Goal: Task Accomplishment & Management: Complete application form

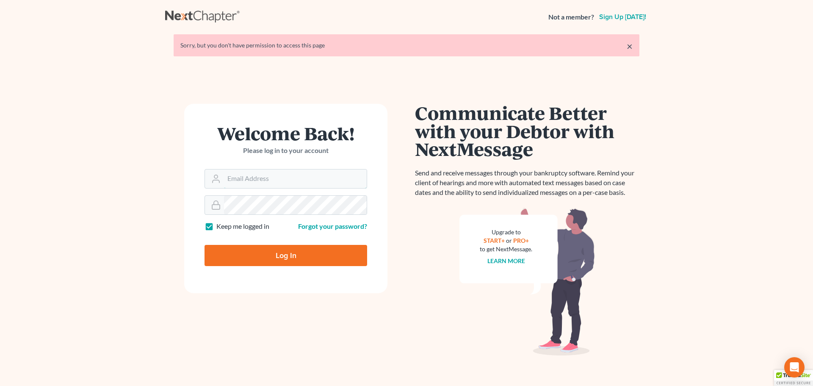
type input "[PERSON_NAME][EMAIL_ADDRESS][DOMAIN_NAME]"
click at [293, 251] on input "Log In" at bounding box center [285, 255] width 163 height 21
type input "Thinking..."
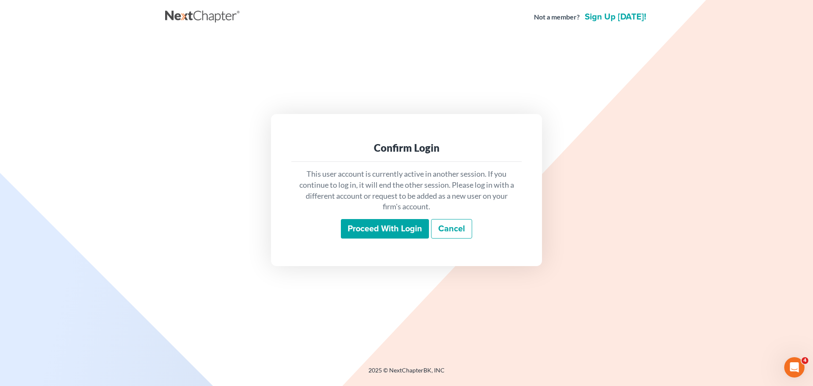
click at [389, 232] on input "Proceed with login" at bounding box center [385, 228] width 88 height 19
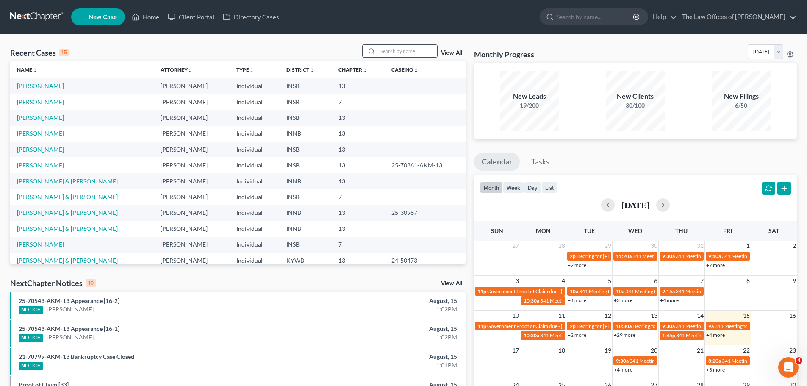
click at [392, 50] on input "search" at bounding box center [407, 51] width 59 height 12
click at [393, 49] on input "search" at bounding box center [407, 51] width 59 height 12
paste input "[PERSON_NAME] [PERSON_NAME]"
type input "[PERSON_NAME] [PERSON_NAME]"
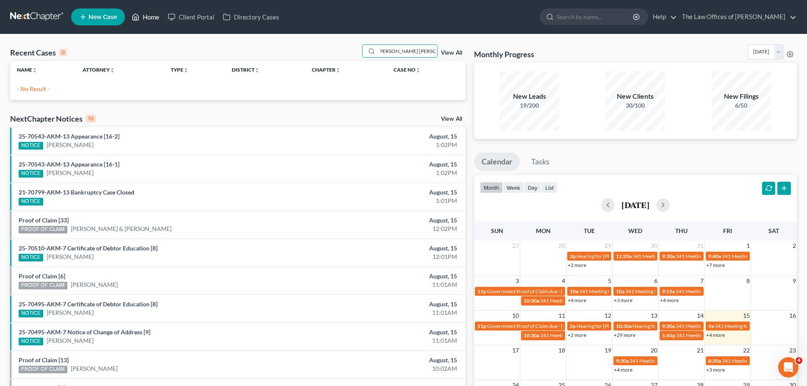
click at [149, 16] on link "Home" at bounding box center [145, 16] width 36 height 15
click at [104, 17] on span "New Case" at bounding box center [102, 17] width 28 height 6
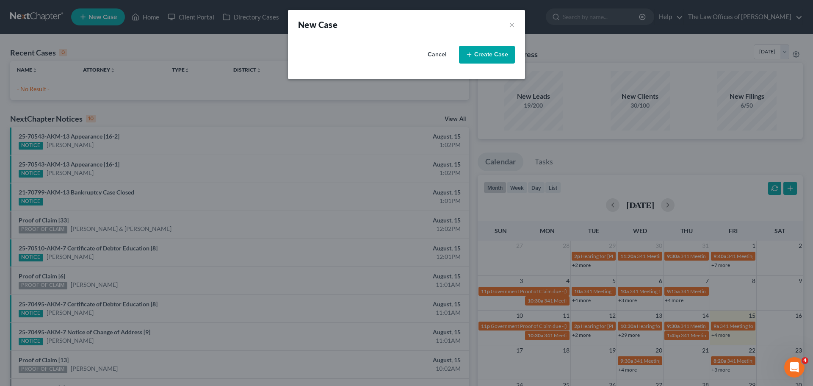
select select "28"
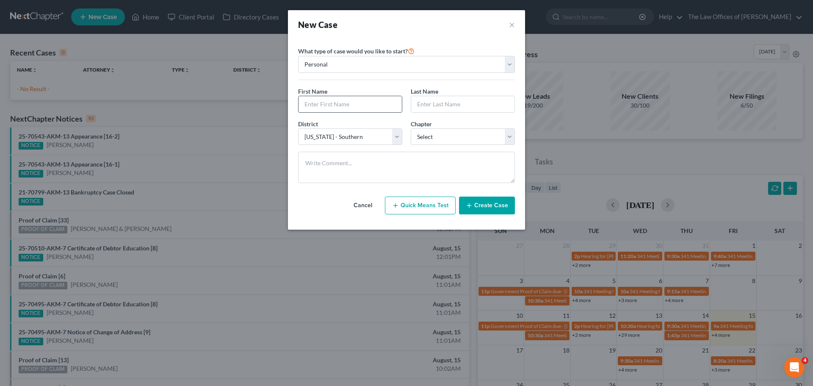
click at [343, 96] on input "text" at bounding box center [349, 104] width 103 height 16
paste input "[PERSON_NAME] [PERSON_NAME]"
drag, startPoint x: 350, startPoint y: 106, endPoint x: 280, endPoint y: 105, distance: 69.4
click at [280, 105] on div "New Case × Please select case type * Bankruptcy Bankruptcy What type of case wo…" at bounding box center [406, 193] width 813 height 386
type input "Amilcar"
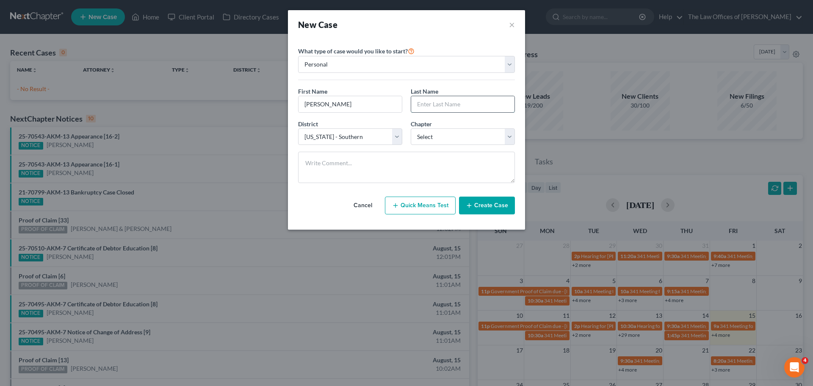
click at [473, 102] on input "text" at bounding box center [462, 104] width 103 height 16
paste input "Peraza Figueroa,"
type input "Peraza Figueroa"
click at [453, 133] on select "Select 7 11 12 13" at bounding box center [463, 136] width 104 height 17
select select "0"
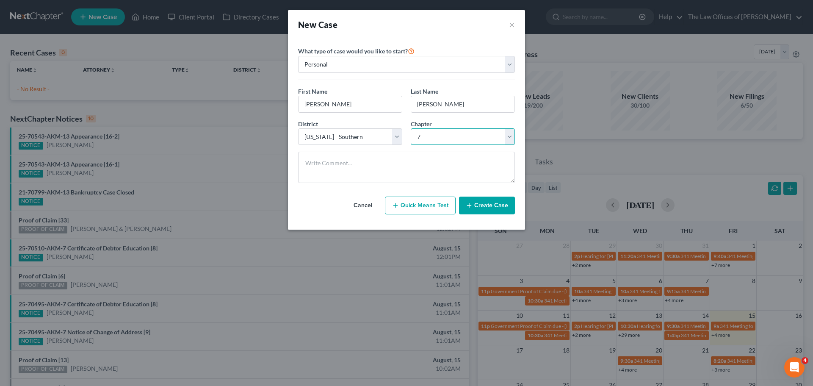
click at [411, 128] on select "Select 7 11 12 13" at bounding box center [463, 136] width 104 height 17
click at [507, 207] on button "Create Case" at bounding box center [487, 205] width 56 height 18
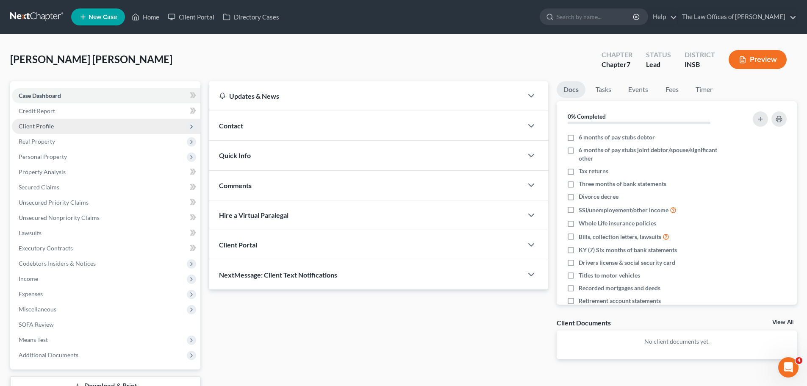
click at [81, 125] on span "Client Profile" at bounding box center [106, 126] width 188 height 15
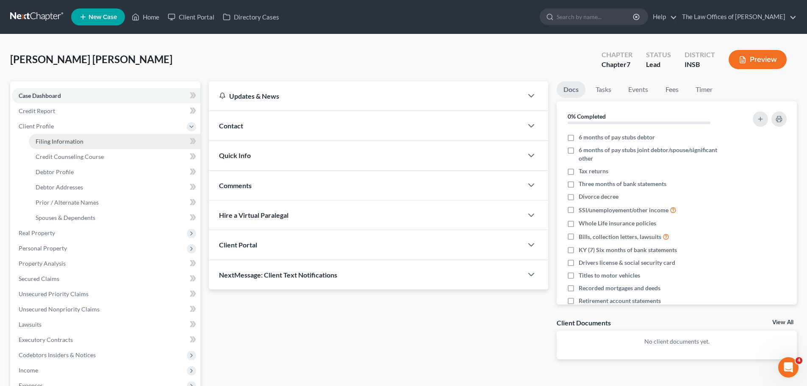
click at [83, 141] on link "Filing Information" at bounding box center [114, 141] width 171 height 15
select select "1"
select select "0"
select select "28"
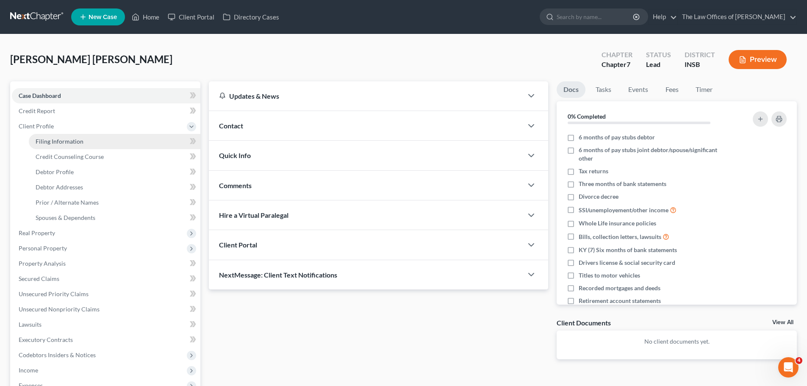
select select "15"
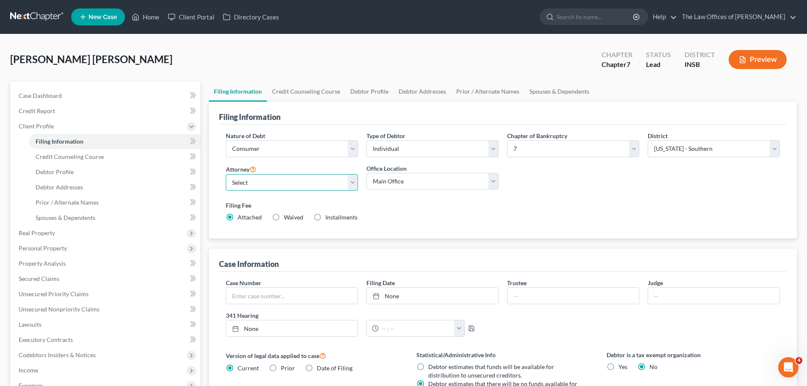
click at [350, 184] on select "Select Dax Miller - INSB Dax Miller - INSB Dax Miller - GAMB Dax Miller - INNB …" at bounding box center [292, 182] width 132 height 17
select select "0"
click at [226, 174] on select "Select Dax Miller - INSB Dax Miller - INSB Dax Miller - GAMB Dax Miller - INNB …" at bounding box center [292, 182] width 132 height 17
click at [192, 142] on icon at bounding box center [192, 141] width 4 height 6
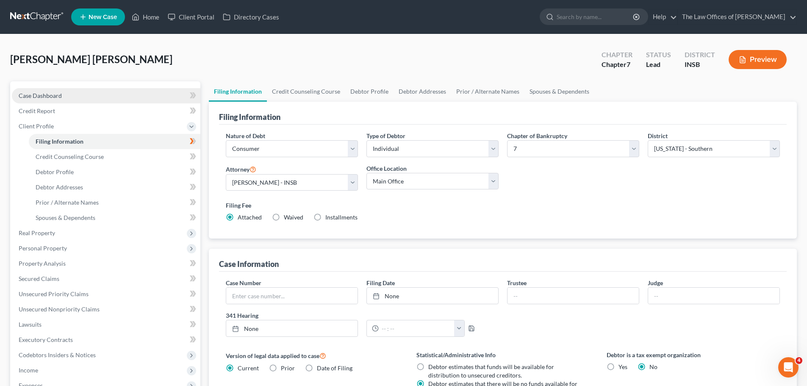
click at [122, 99] on link "Case Dashboard" at bounding box center [106, 95] width 188 height 15
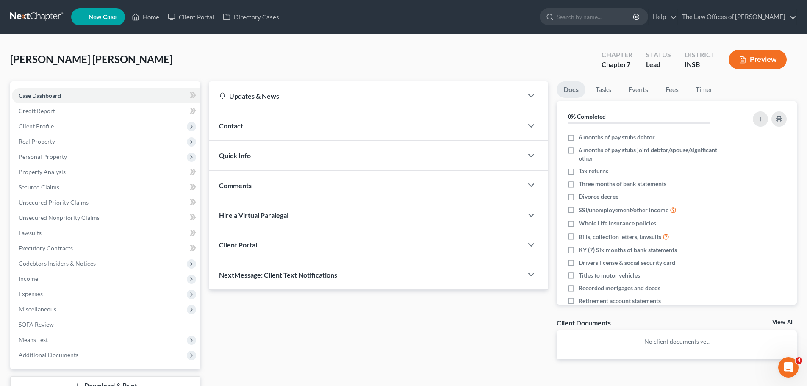
click at [348, 148] on div "Quick Info" at bounding box center [366, 155] width 314 height 29
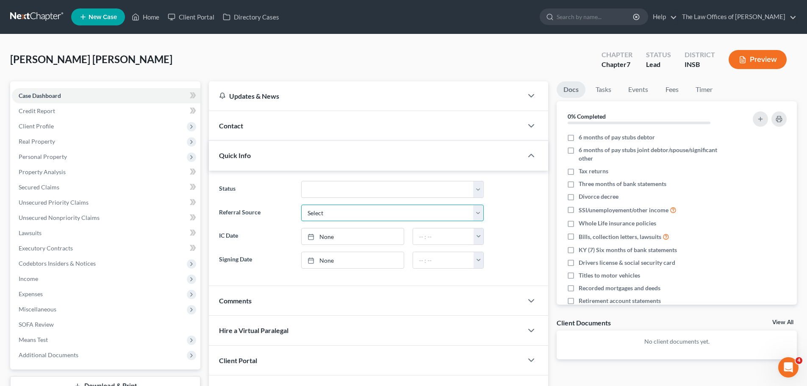
click at [332, 211] on select "Select Word Of Mouth Previous Clients Direct Mail Website Google Search Modern …" at bounding box center [392, 212] width 182 height 17
click at [354, 188] on select "Confirmed Discharged Dismissed Filed In Progress Means Test Objection to Confir…" at bounding box center [392, 189] width 182 height 17
select select "5"
click at [301, 181] on select "Confirmed Discharged Dismissed Filed In Progress Means Test Objection to Confir…" at bounding box center [392, 189] width 182 height 17
click at [372, 161] on div "Quick Info" at bounding box center [366, 155] width 314 height 29
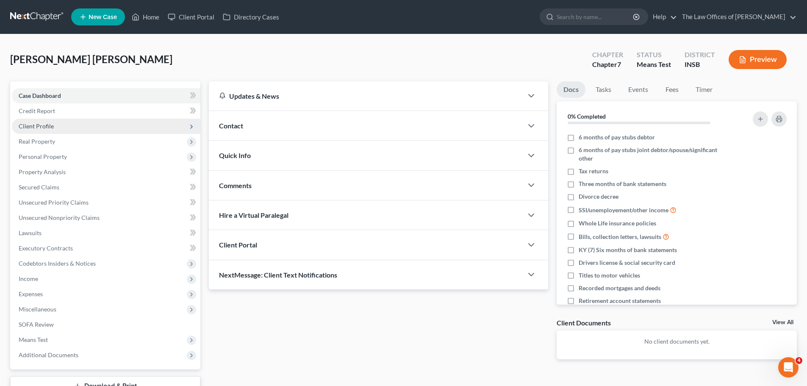
click at [76, 119] on span "Client Profile" at bounding box center [106, 126] width 188 height 15
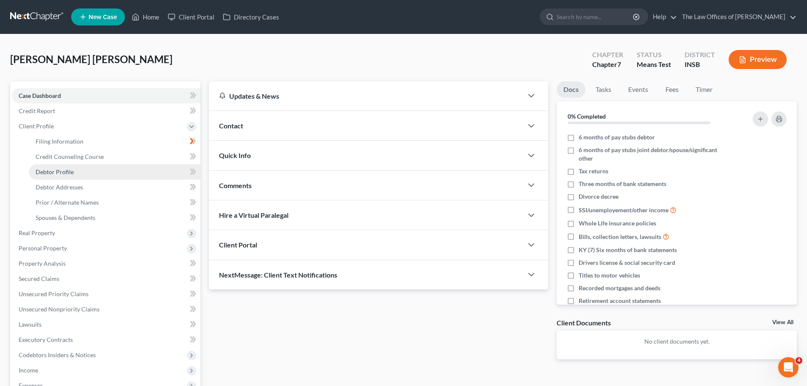
click at [81, 173] on link "Debtor Profile" at bounding box center [114, 171] width 171 height 15
select select "0"
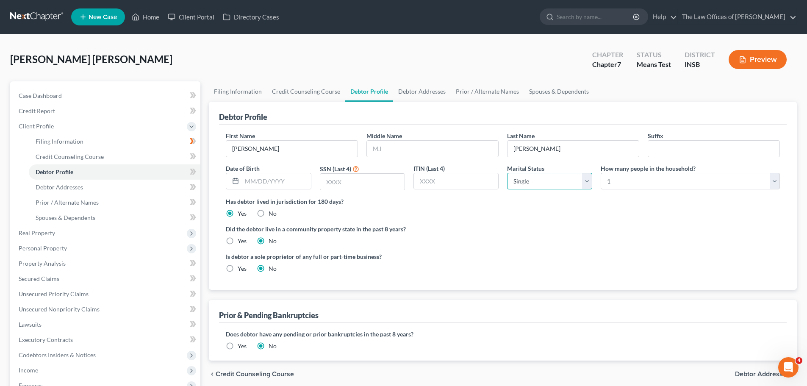
click at [585, 183] on select "Select Single Married Separated Divorced Widowed" at bounding box center [549, 181] width 85 height 17
select select "1"
click at [507, 173] on select "Select Single Married Separated Divorced Widowed" at bounding box center [549, 181] width 85 height 17
drag, startPoint x: 655, startPoint y: 177, endPoint x: 656, endPoint y: 185, distance: 8.1
click at [654, 177] on select "Select 1 2 3 4 5 6 7 8 9 10 11 12 13 14 15 16 17 18 19 20" at bounding box center [689, 181] width 179 height 17
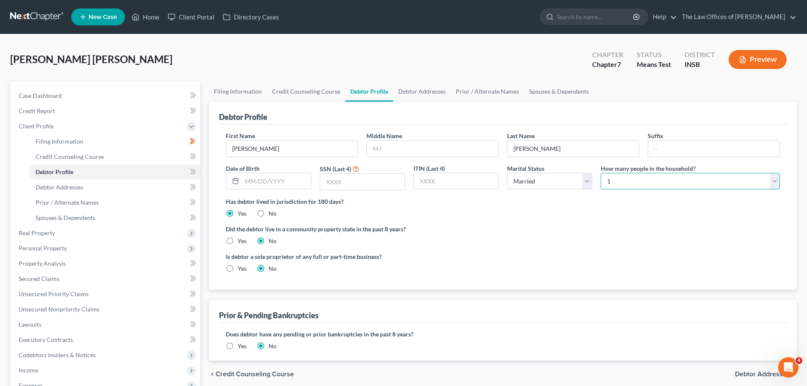
select select "6"
click at [600, 173] on select "Select 1 2 3 4 5 6 7 8 9 10 11 12 13 14 15 16 17 18 19 20" at bounding box center [689, 181] width 179 height 17
click at [384, 146] on input "text" at bounding box center [432, 149] width 131 height 16
type input "J"
click at [610, 225] on label "Did the debtor live in a community property state in the past 8 years?" at bounding box center [503, 228] width 554 height 9
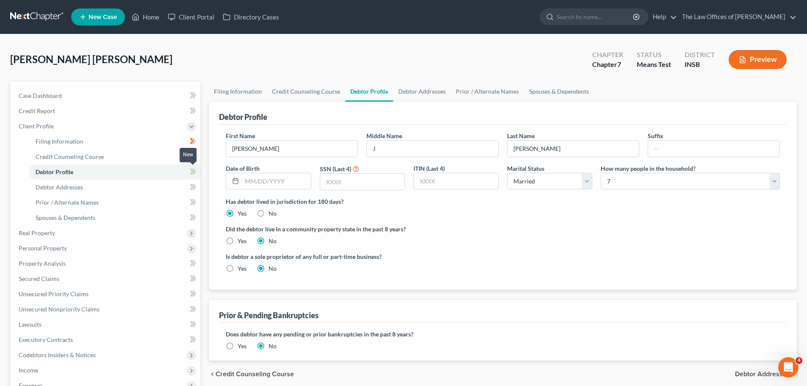
click at [192, 170] on icon at bounding box center [192, 172] width 4 height 6
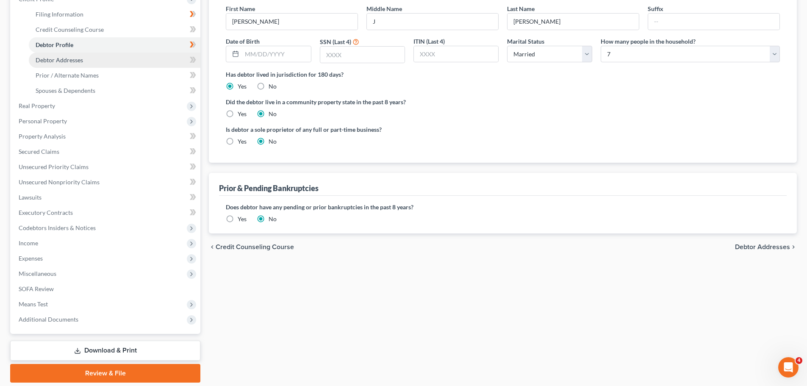
scroll to position [85, 0]
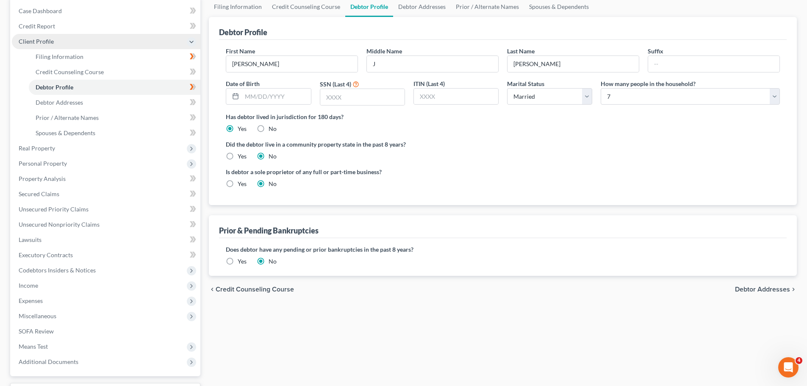
click at [194, 43] on icon at bounding box center [191, 42] width 7 height 7
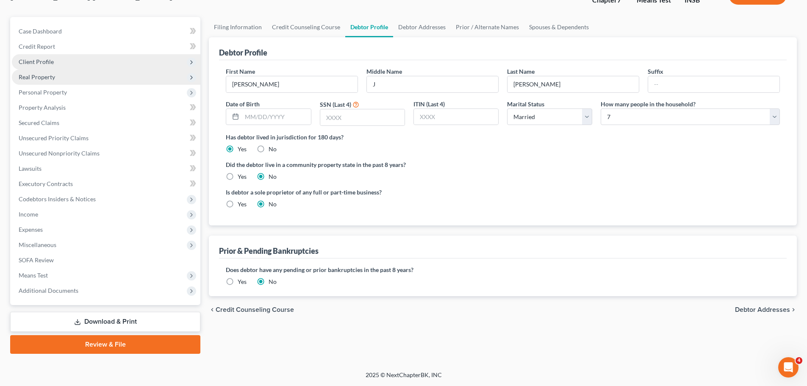
scroll to position [64, 0]
click at [31, 215] on span "Income" at bounding box center [28, 213] width 19 height 7
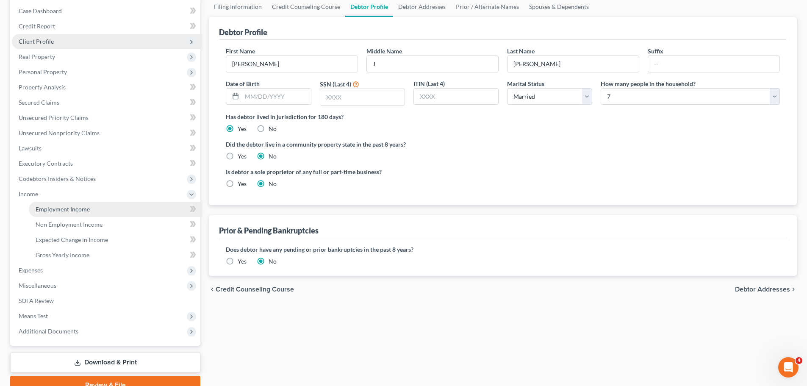
click at [51, 210] on span "Employment Income" at bounding box center [63, 208] width 54 height 7
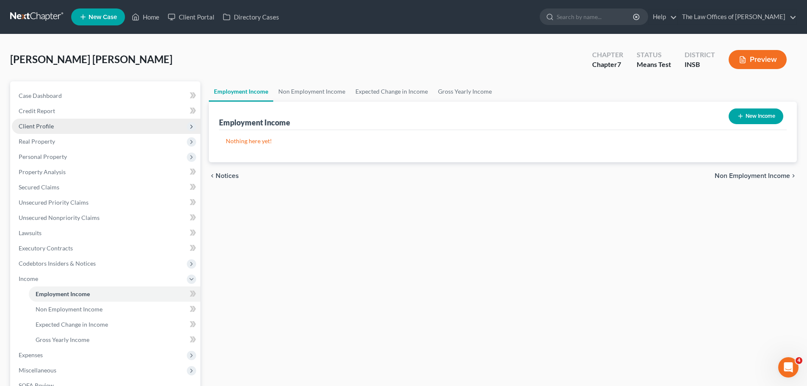
click at [768, 114] on button "New Income" at bounding box center [755, 116] width 55 height 16
select select "0"
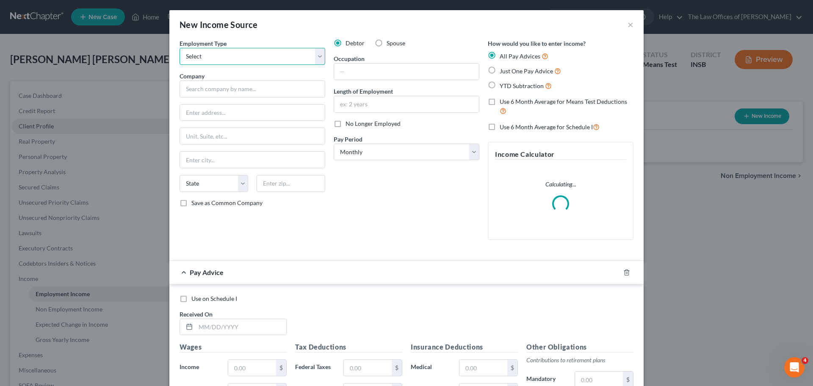
click at [251, 57] on select "Select Full or Part Time Employment Self Employment" at bounding box center [253, 56] width 146 height 17
select select "0"
click at [180, 48] on select "Select Full or Part Time Employment Self Employment" at bounding box center [253, 56] width 146 height 17
click at [470, 151] on select "Select Monthly Twice Monthly Every Other Week Weekly" at bounding box center [407, 152] width 146 height 17
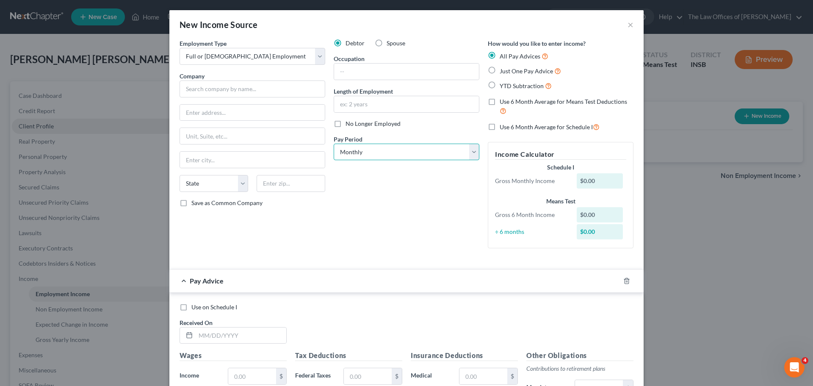
select select "1"
click at [334, 144] on select "Select Monthly Twice Monthly Every Other Week Weekly" at bounding box center [407, 152] width 146 height 17
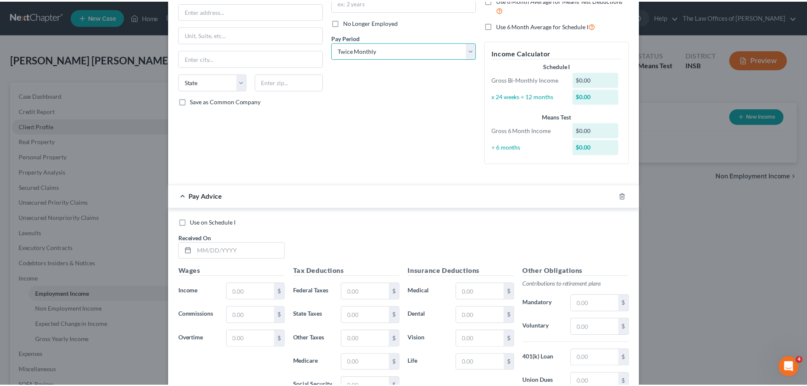
scroll to position [225, 0]
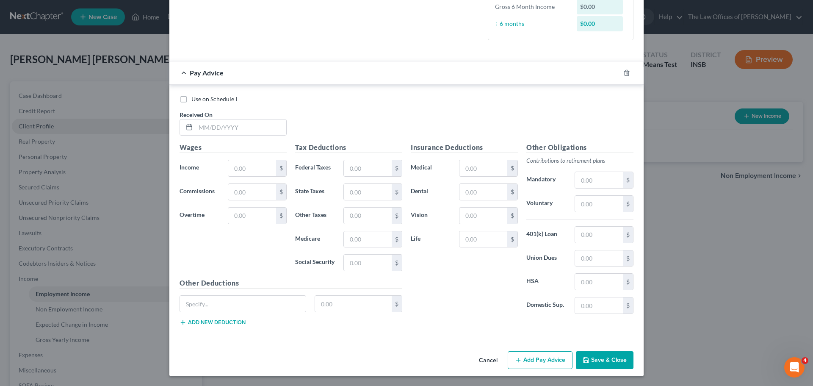
click at [488, 364] on button "Cancel" at bounding box center [488, 360] width 32 height 17
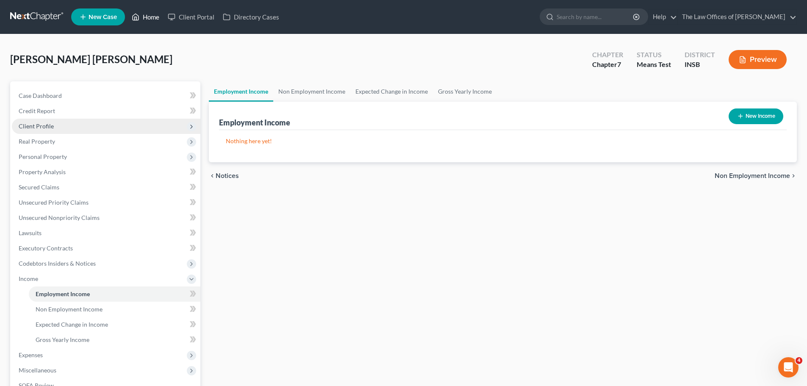
drag, startPoint x: 145, startPoint y: 18, endPoint x: 151, endPoint y: 18, distance: 6.4
click at [145, 18] on link "Home" at bounding box center [145, 16] width 36 height 15
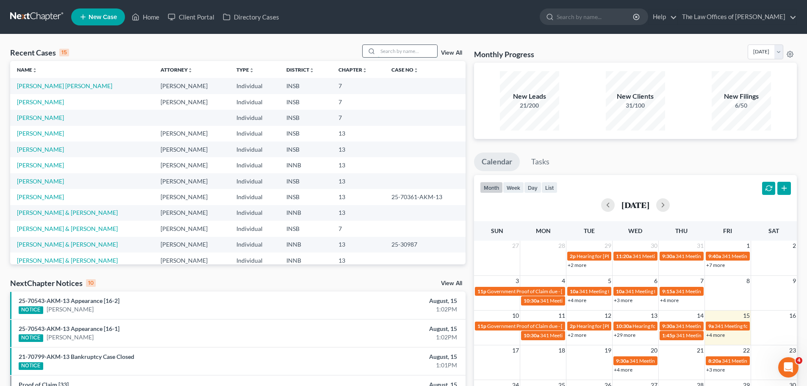
click at [421, 52] on input "search" at bounding box center [407, 51] width 59 height 12
click at [62, 86] on link "[PERSON_NAME] [PERSON_NAME]" at bounding box center [64, 85] width 95 height 7
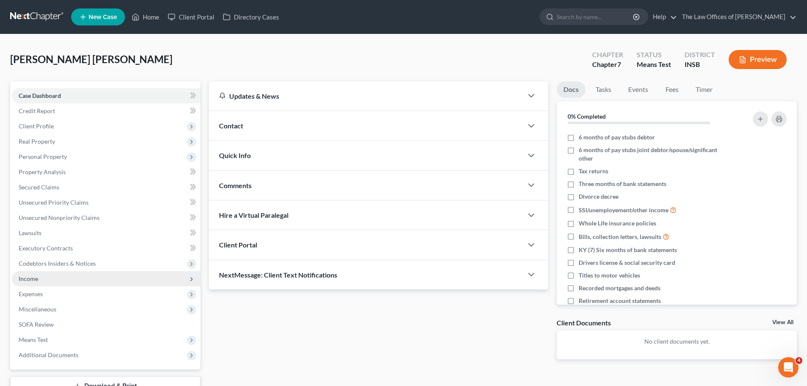
click at [34, 278] on span "Income" at bounding box center [28, 278] width 19 height 7
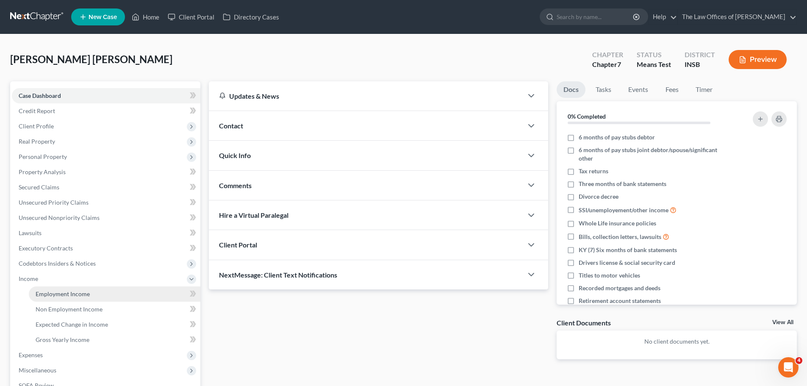
click at [50, 293] on span "Employment Income" at bounding box center [63, 293] width 54 height 7
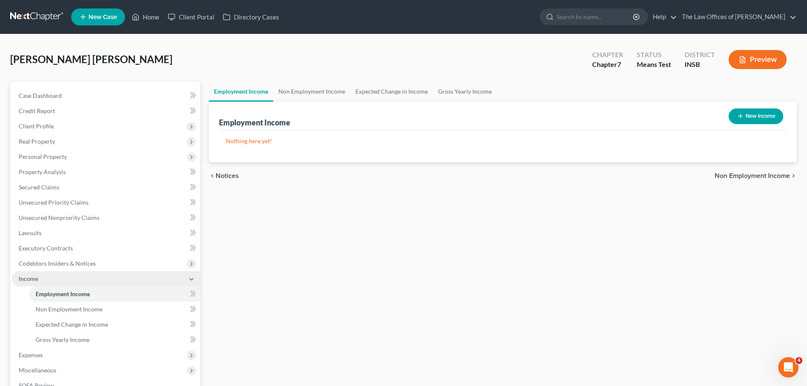
click at [35, 279] on span "Income" at bounding box center [28, 278] width 19 height 7
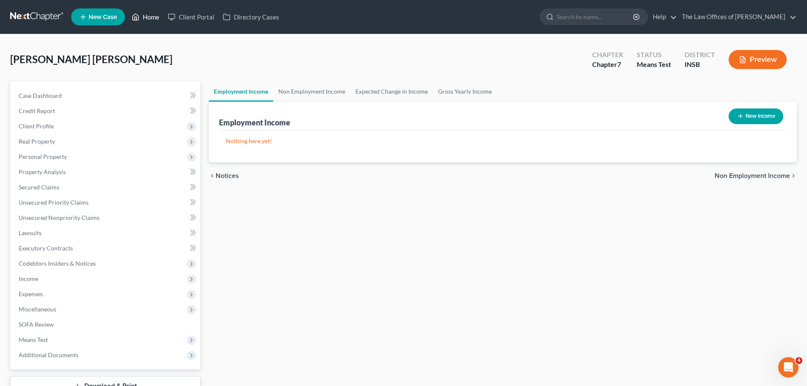
click at [149, 15] on link "Home" at bounding box center [145, 16] width 36 height 15
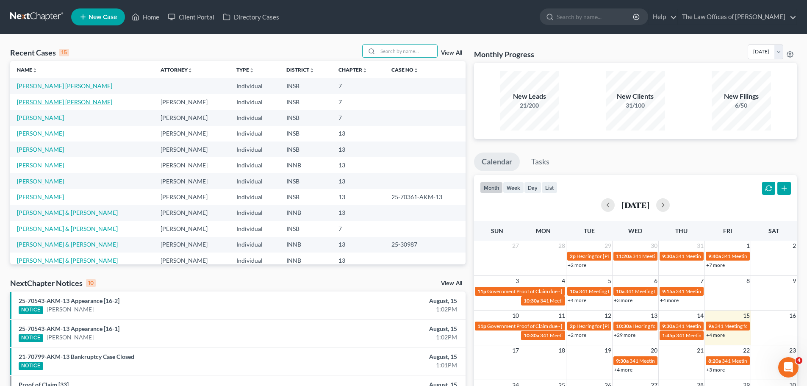
click at [69, 102] on link "[PERSON_NAME] [PERSON_NAME]" at bounding box center [64, 101] width 95 height 7
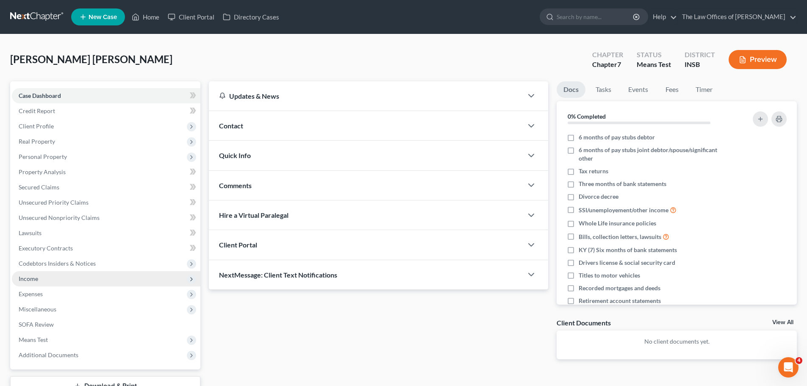
click at [39, 278] on span "Income" at bounding box center [106, 278] width 188 height 15
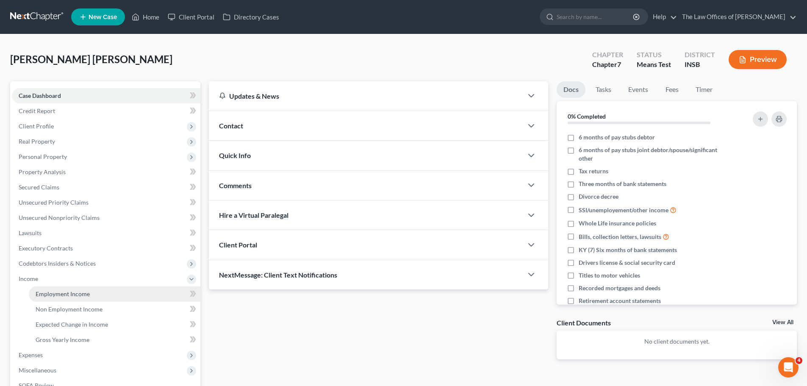
click at [88, 293] on span "Employment Income" at bounding box center [63, 293] width 54 height 7
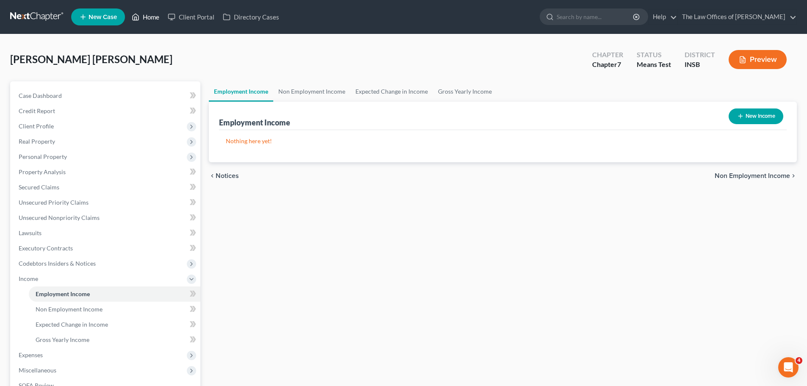
click at [153, 17] on link "Home" at bounding box center [145, 16] width 36 height 15
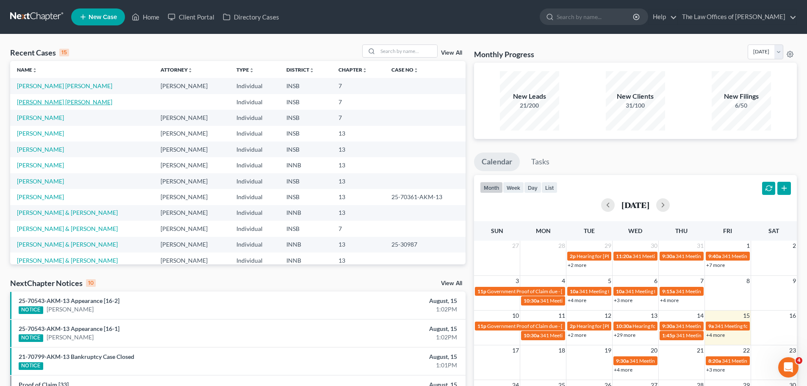
click at [62, 101] on link "[PERSON_NAME] [PERSON_NAME]" at bounding box center [64, 101] width 95 height 7
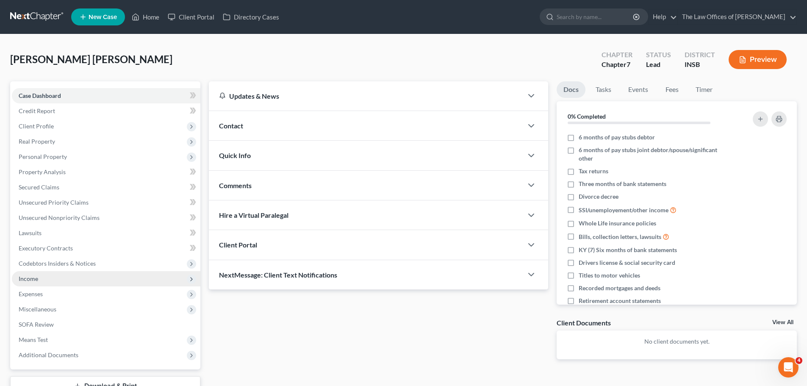
click at [58, 280] on span "Income" at bounding box center [106, 278] width 188 height 15
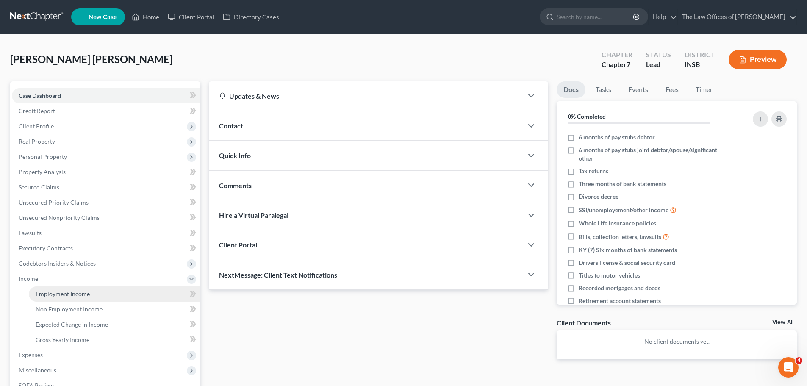
click at [63, 290] on span "Employment Income" at bounding box center [63, 293] width 54 height 7
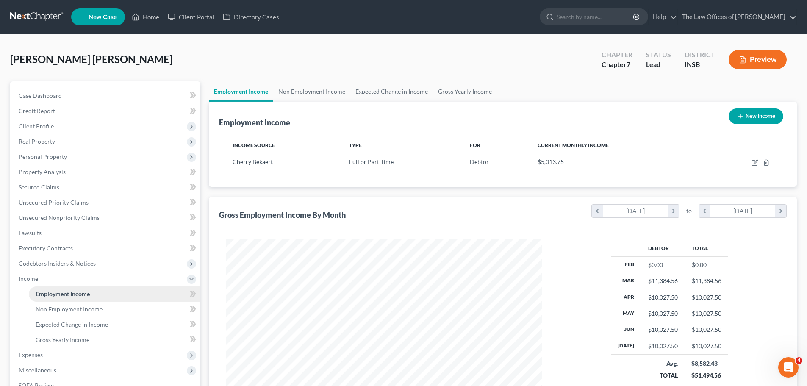
scroll to position [158, 333]
click at [153, 15] on link "Home" at bounding box center [145, 16] width 36 height 15
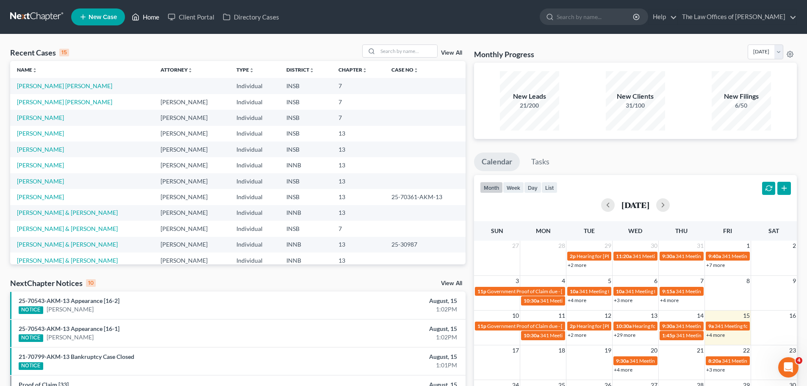
click at [149, 13] on link "Home" at bounding box center [145, 16] width 36 height 15
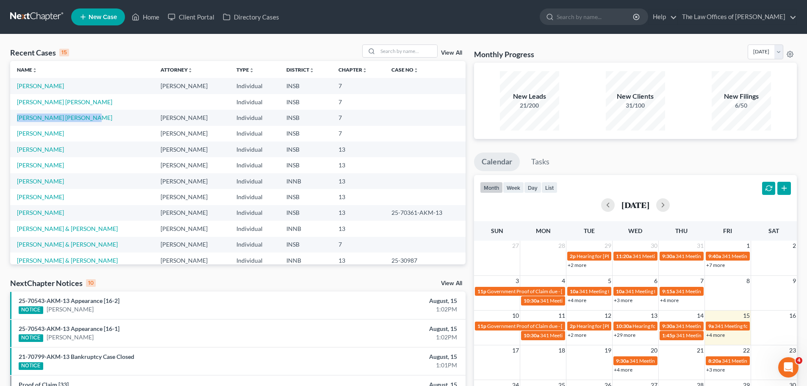
copy link "[PERSON_NAME] [PERSON_NAME]"
drag, startPoint x: 91, startPoint y: 119, endPoint x: 14, endPoint y: 112, distance: 76.5
click at [17, 119] on td "[PERSON_NAME] [PERSON_NAME]" at bounding box center [82, 118] width 144 height 16
click at [318, 274] on div "Recent Cases 15 View All Name unfold_more expand_more expand_less Attorney unfo…" at bounding box center [238, 313] width 464 height 539
click at [150, 17] on link "Home" at bounding box center [145, 16] width 36 height 15
